Goal: Task Accomplishment & Management: Manage account settings

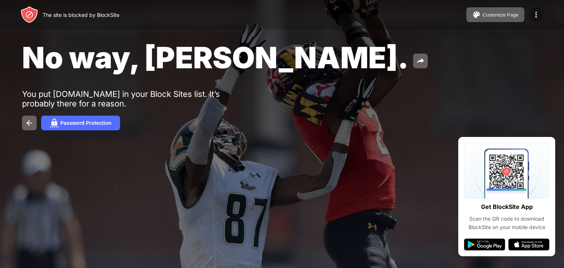
click at [538, 15] on img at bounding box center [536, 14] width 9 height 9
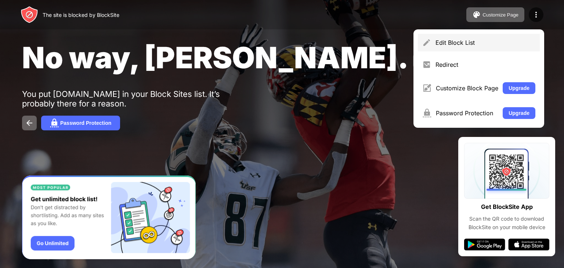
click at [500, 45] on div "Edit Block List" at bounding box center [486, 42] width 100 height 7
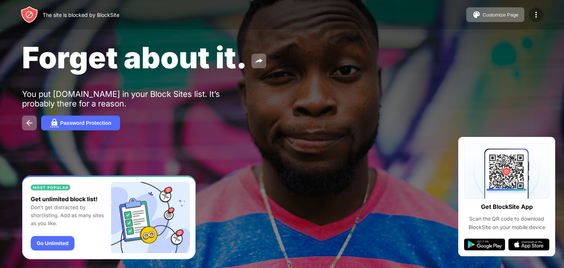
click at [533, 17] on img at bounding box center [536, 14] width 9 height 9
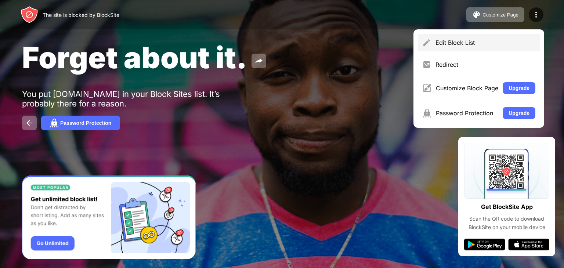
click at [498, 39] on div "Edit Block List" at bounding box center [486, 42] width 100 height 7
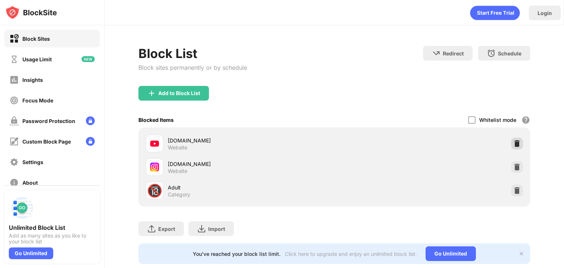
click at [514, 140] on img at bounding box center [517, 143] width 7 height 7
